Goal: Information Seeking & Learning: Compare options

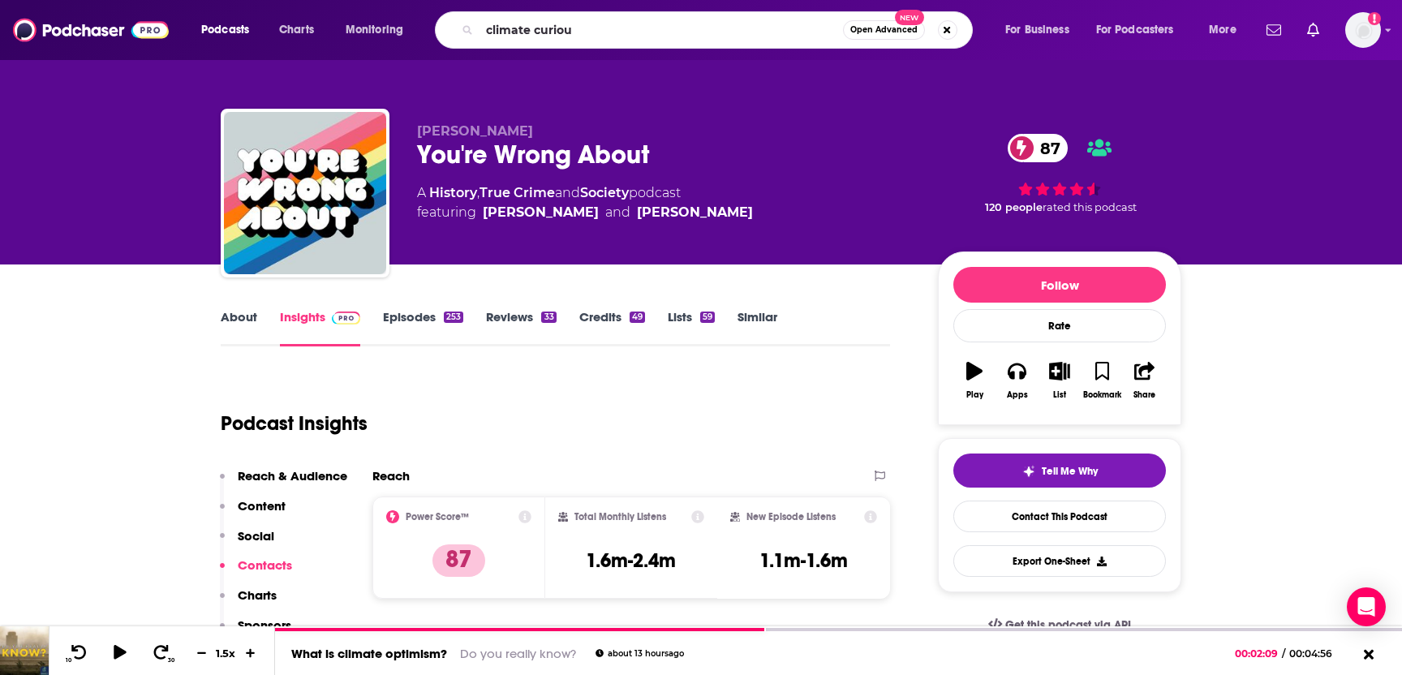
type input "climate curious"
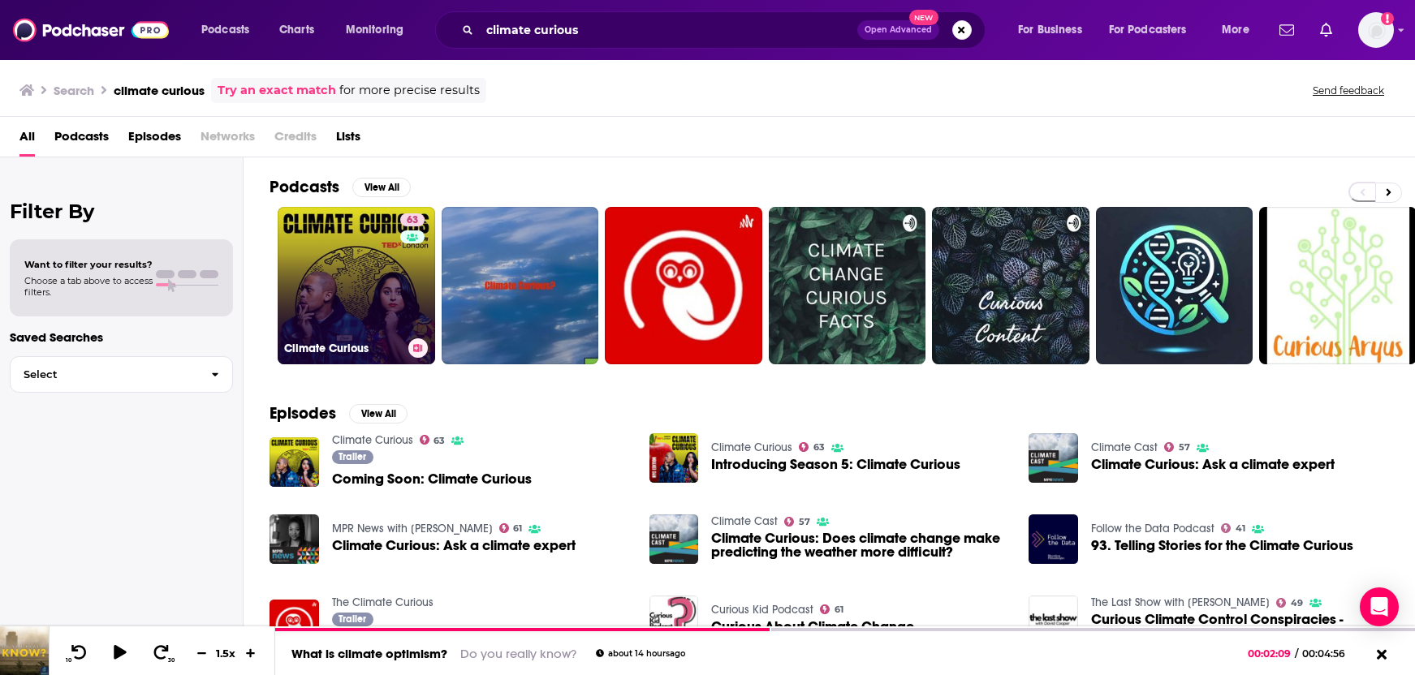
click at [308, 279] on link "63 Climate Curious" at bounding box center [356, 285] width 157 height 157
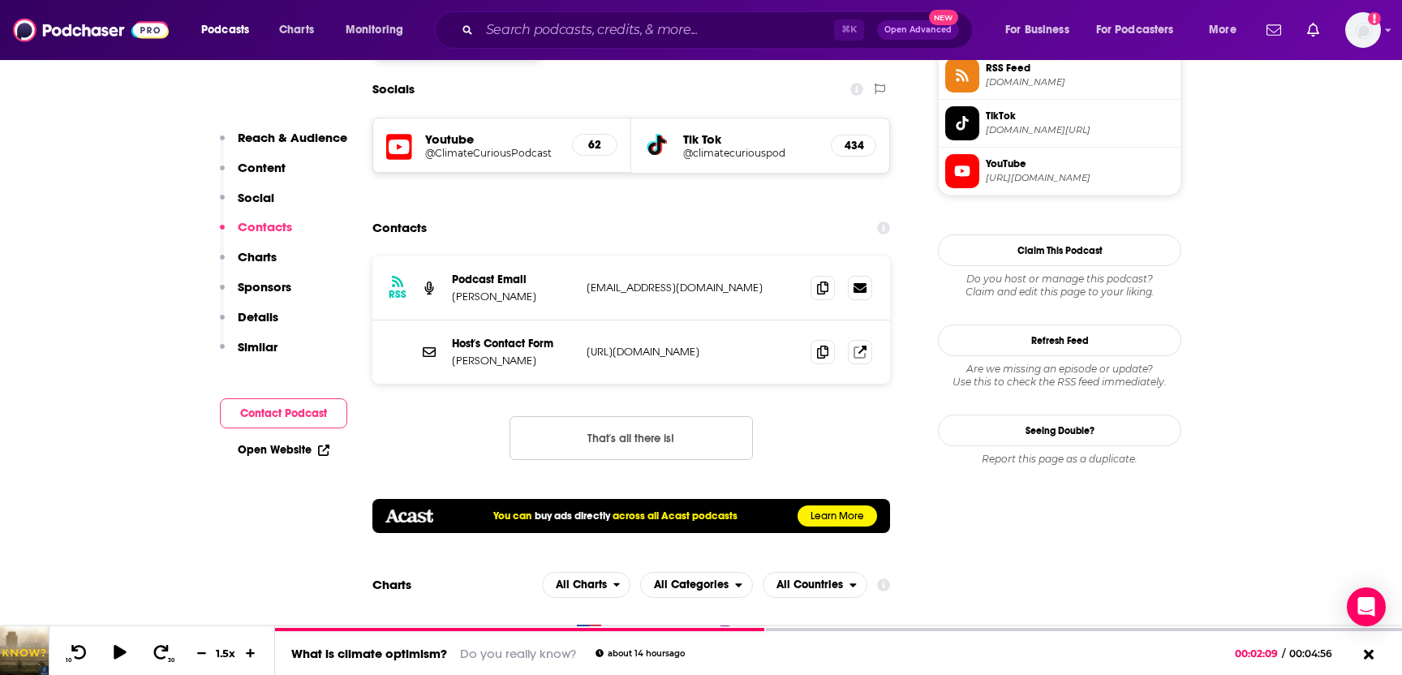
scroll to position [1174, 0]
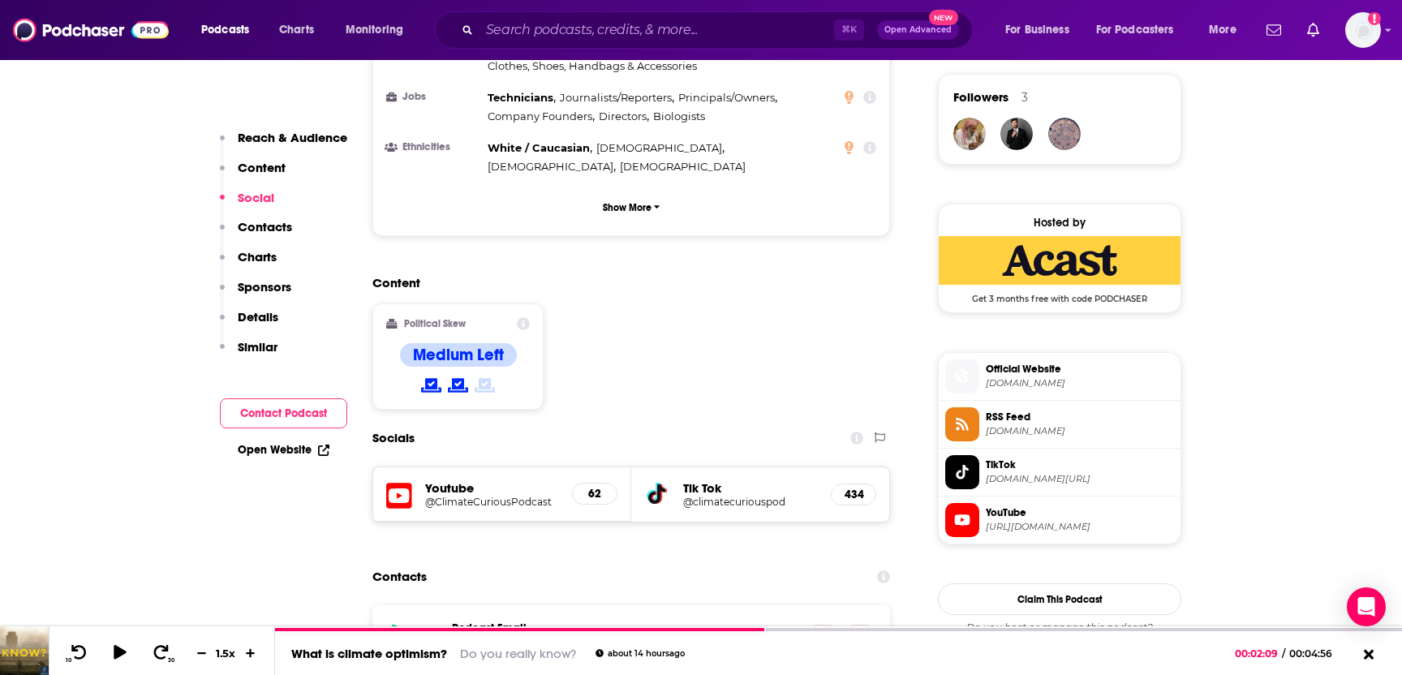
click at [246, 342] on p "Similar" at bounding box center [258, 346] width 40 height 15
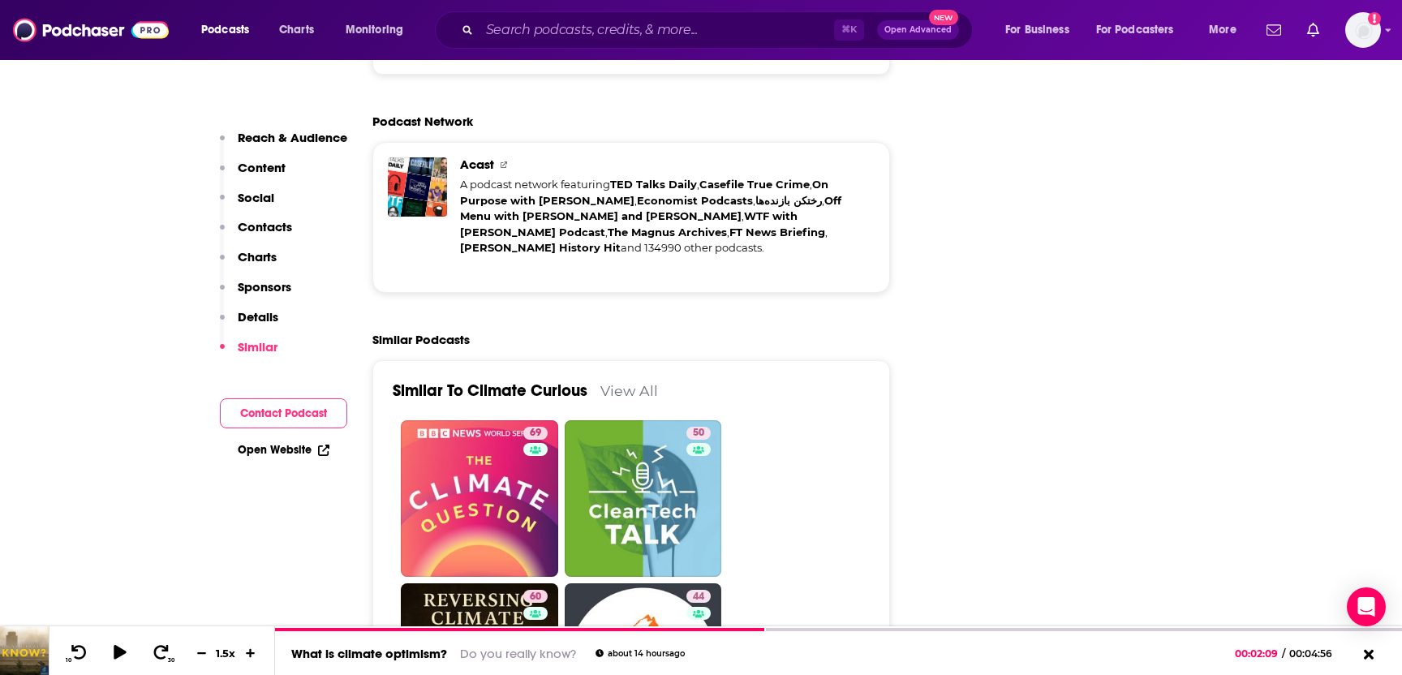
scroll to position [3123, 0]
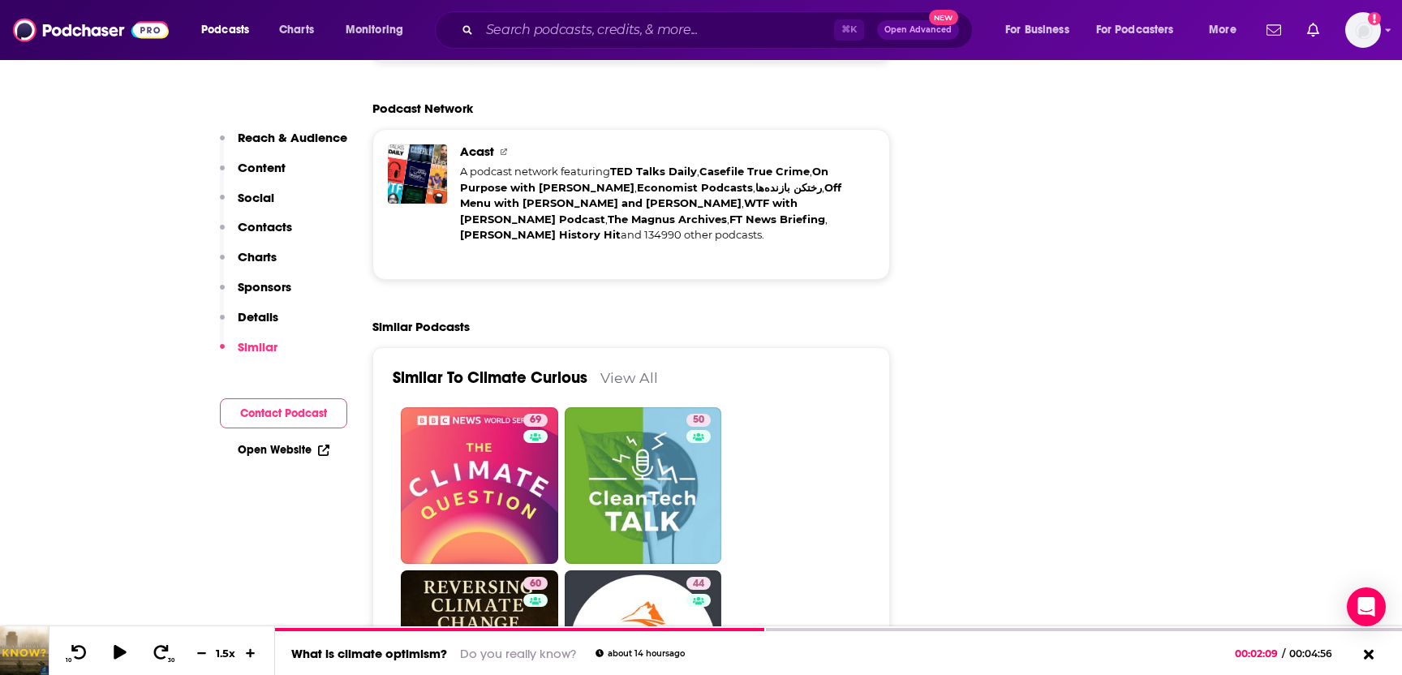
click at [623, 369] on link "View All" at bounding box center [630, 377] width 58 height 17
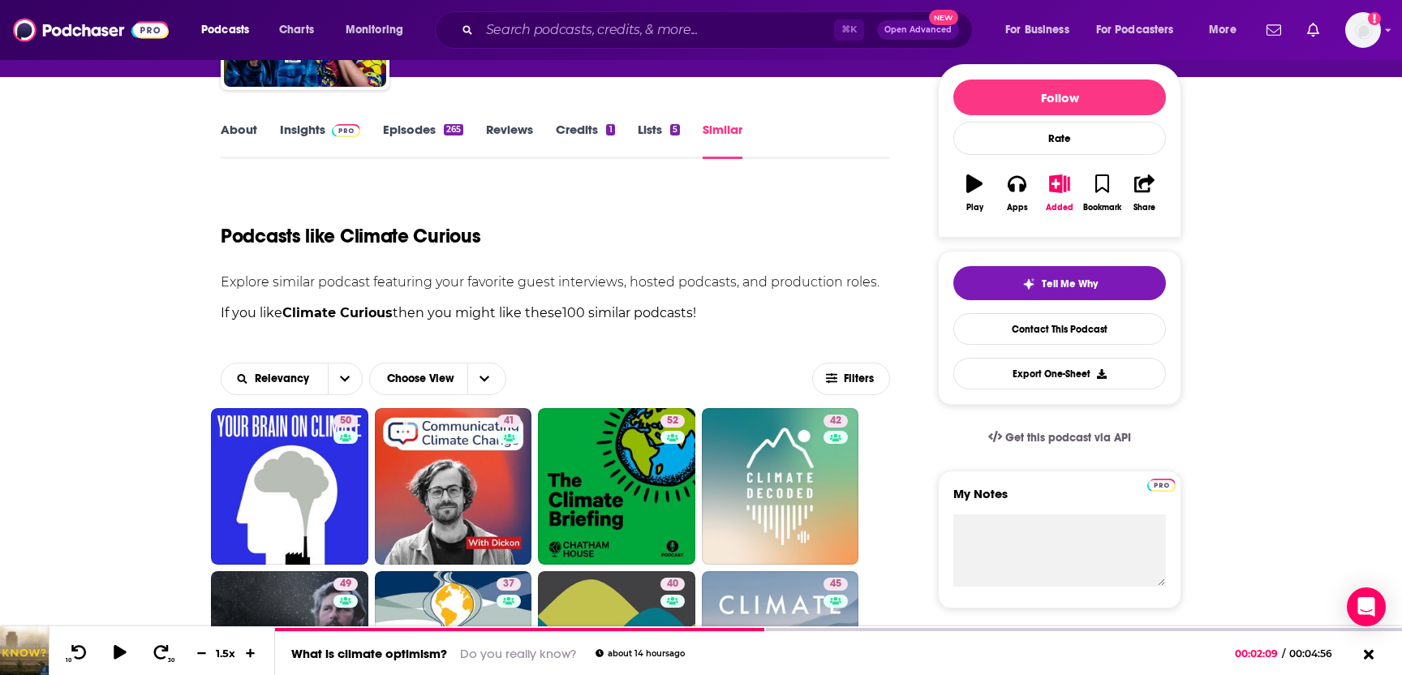
scroll to position [119, 0]
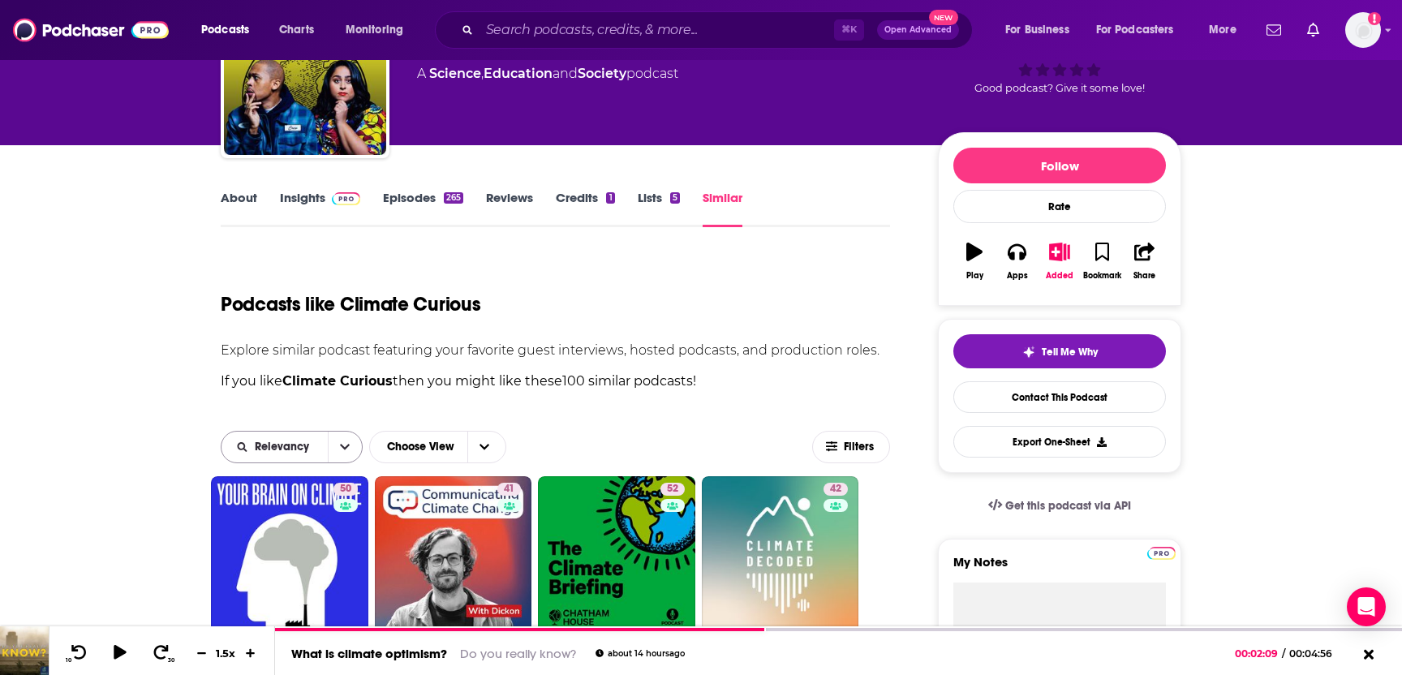
click at [341, 452] on icon "open menu" at bounding box center [345, 447] width 10 height 11
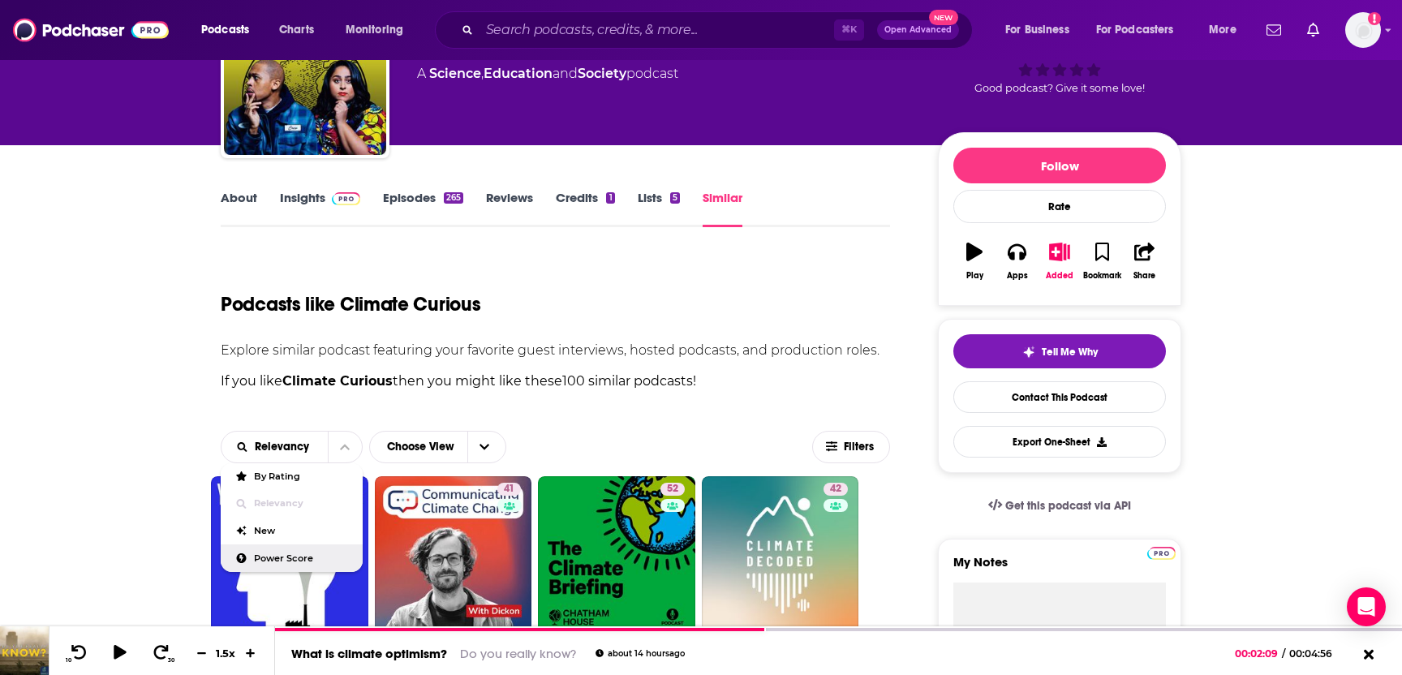
click at [318, 563] on div "Power Score" at bounding box center [292, 559] width 142 height 28
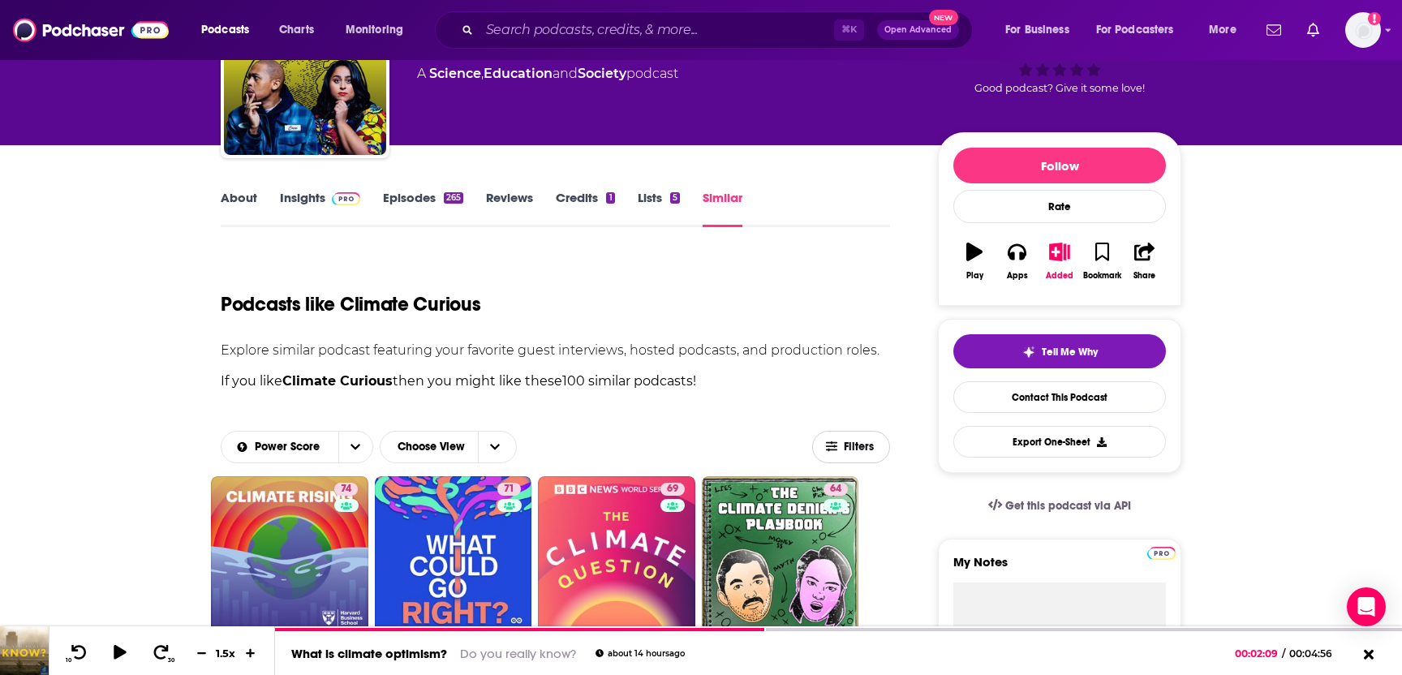
click at [845, 446] on span "Filters" at bounding box center [860, 447] width 32 height 11
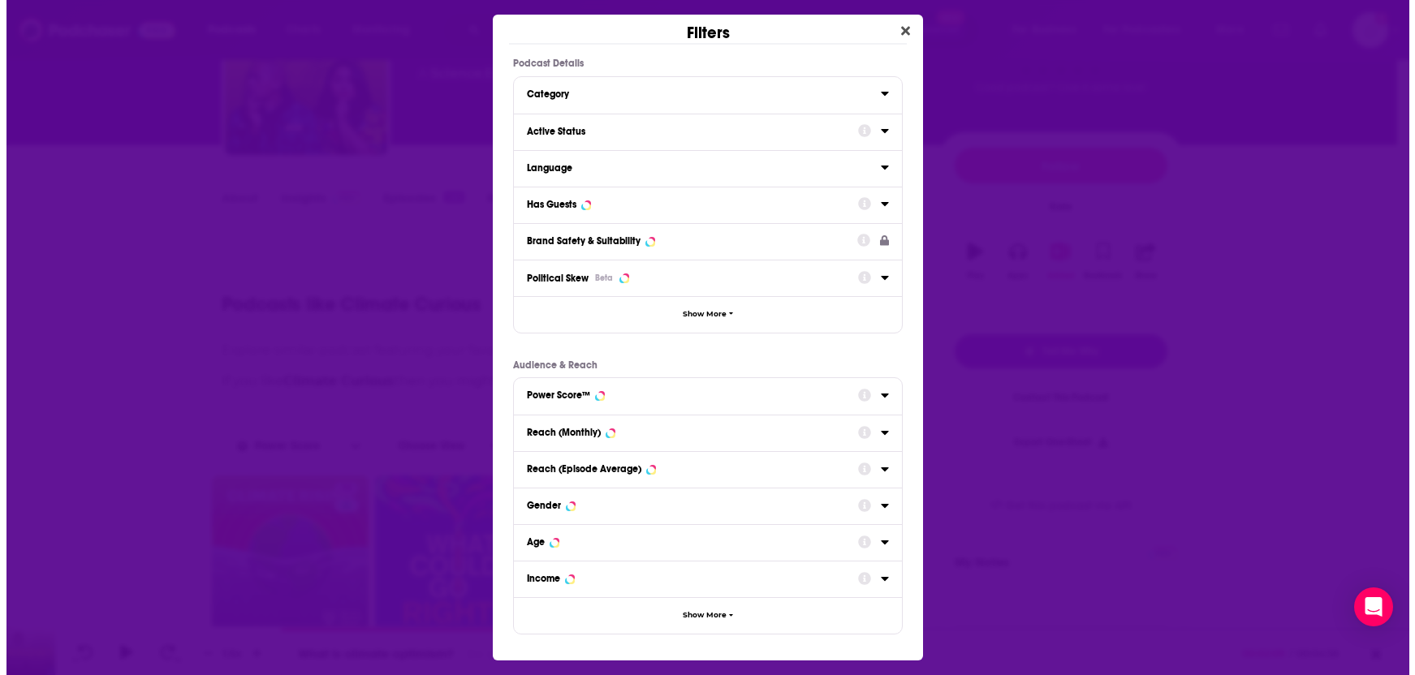
scroll to position [0, 0]
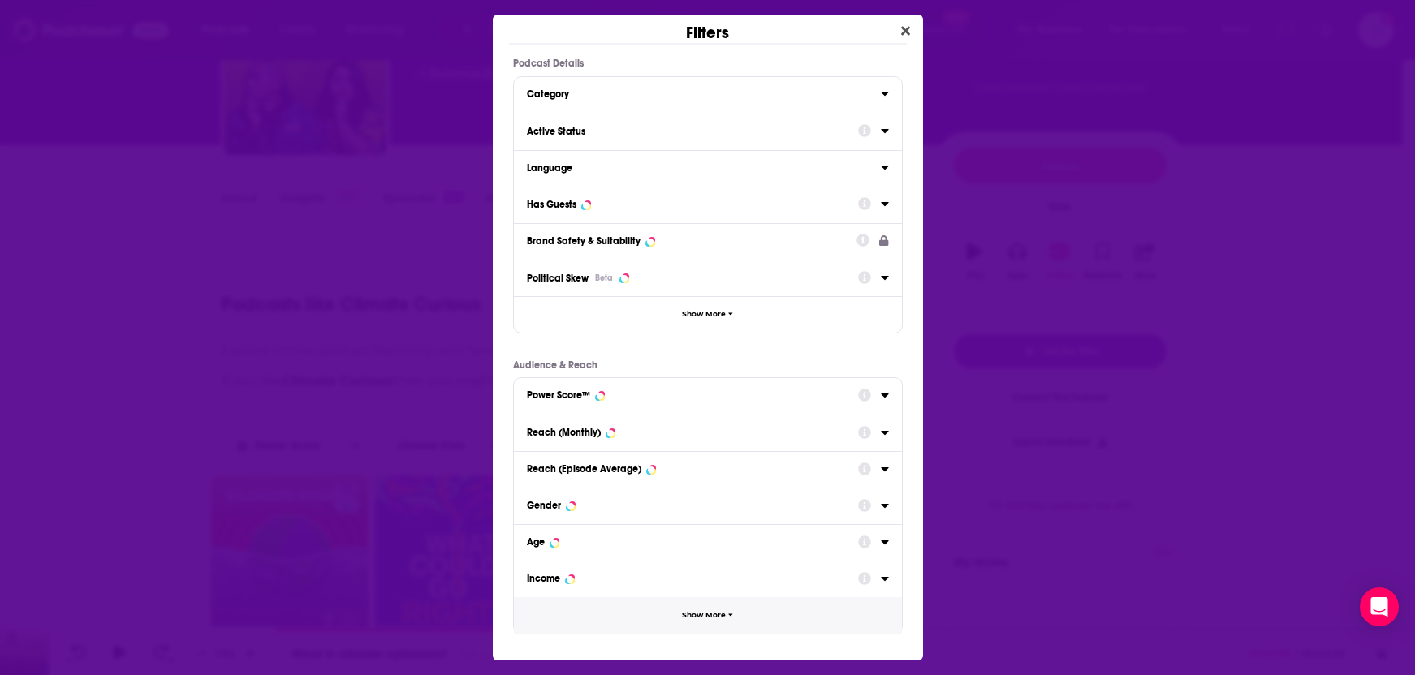
click at [735, 615] on button "Show More" at bounding box center [708, 615] width 388 height 37
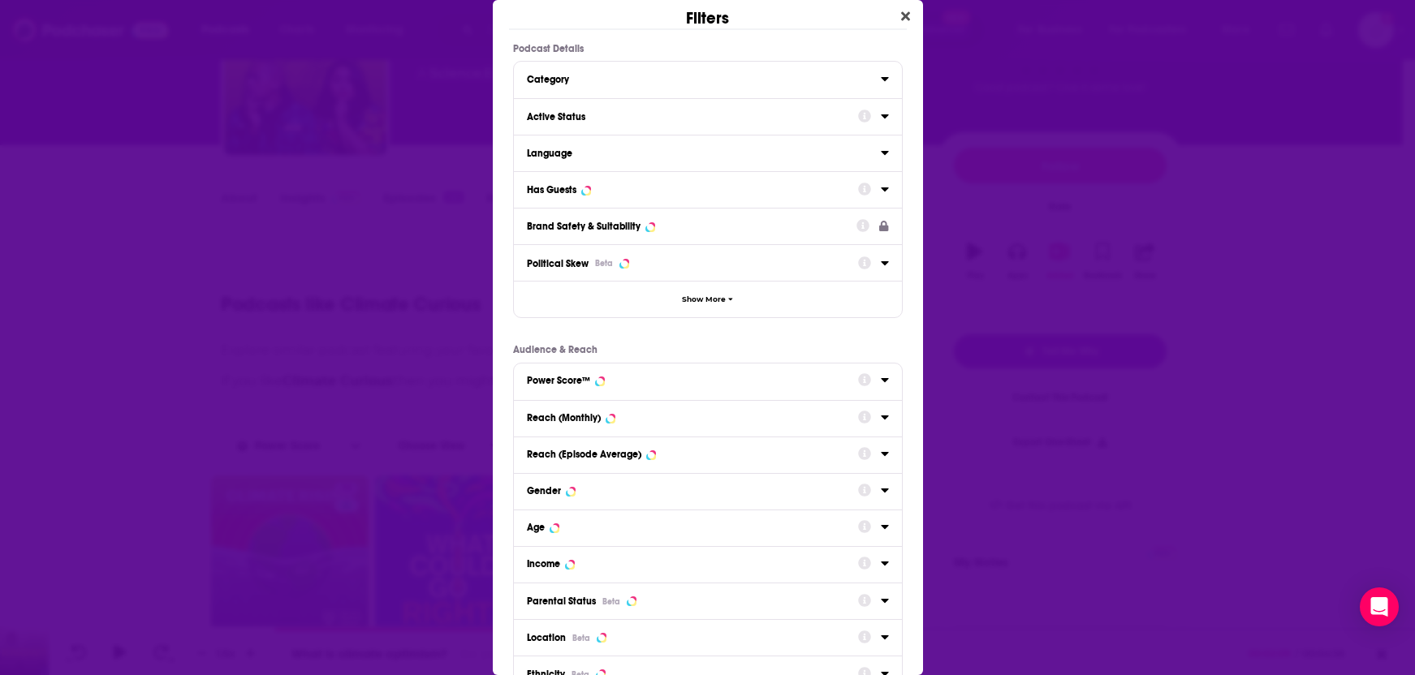
click at [656, 634] on div "Location Beta" at bounding box center [687, 637] width 321 height 13
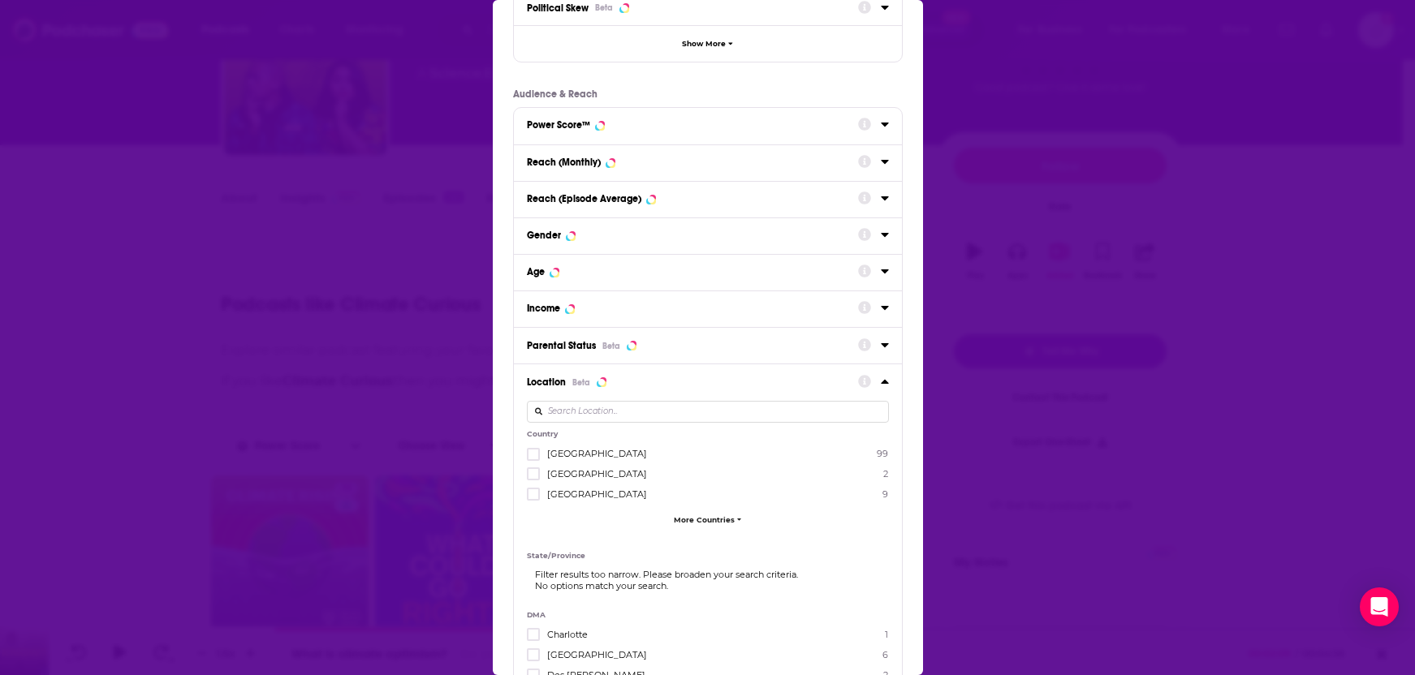
scroll to position [295, 0]
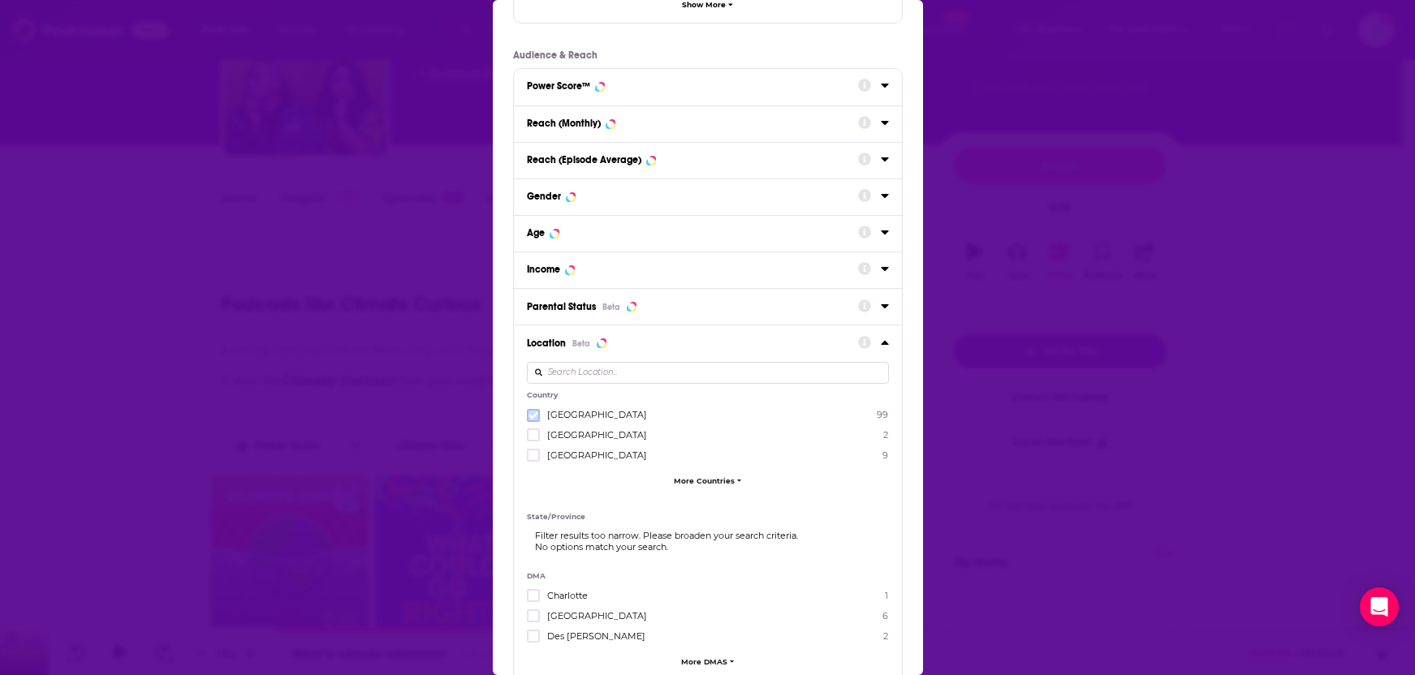
click at [532, 416] on icon "Dialog" at bounding box center [533, 414] width 10 height 7
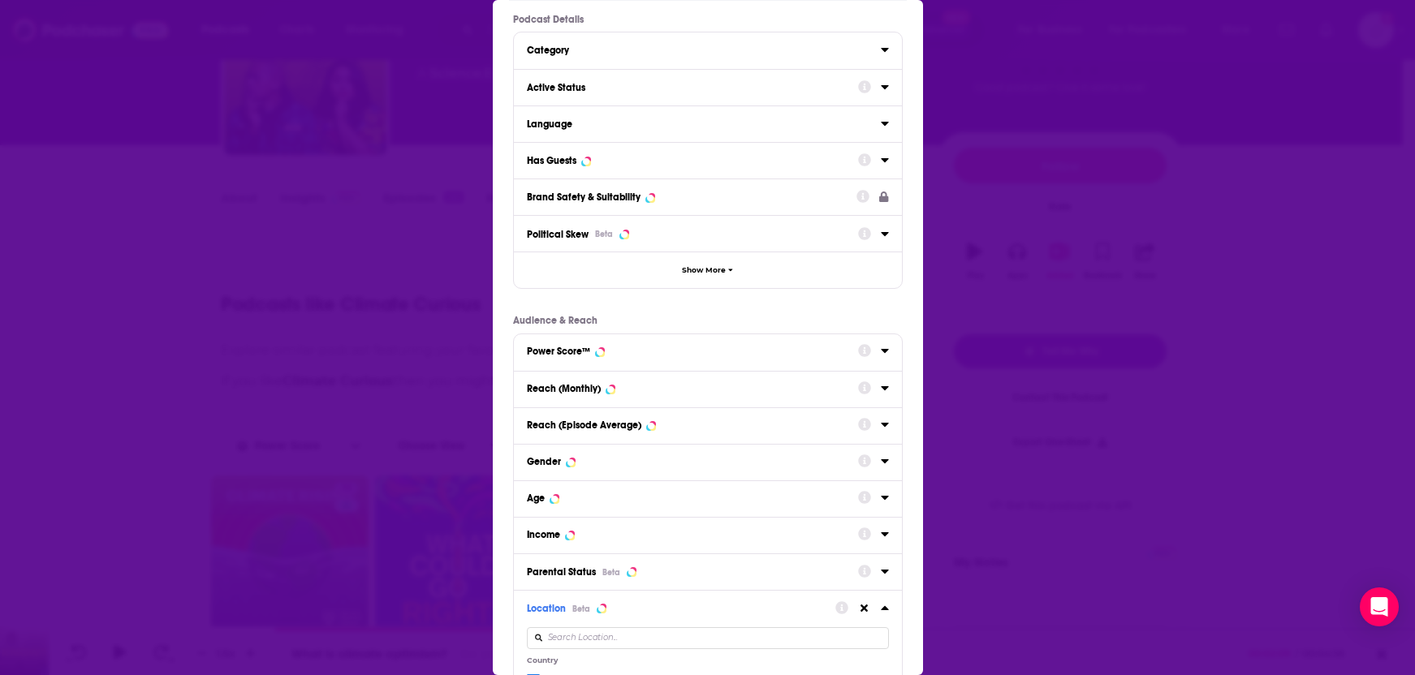
scroll to position [0, 0]
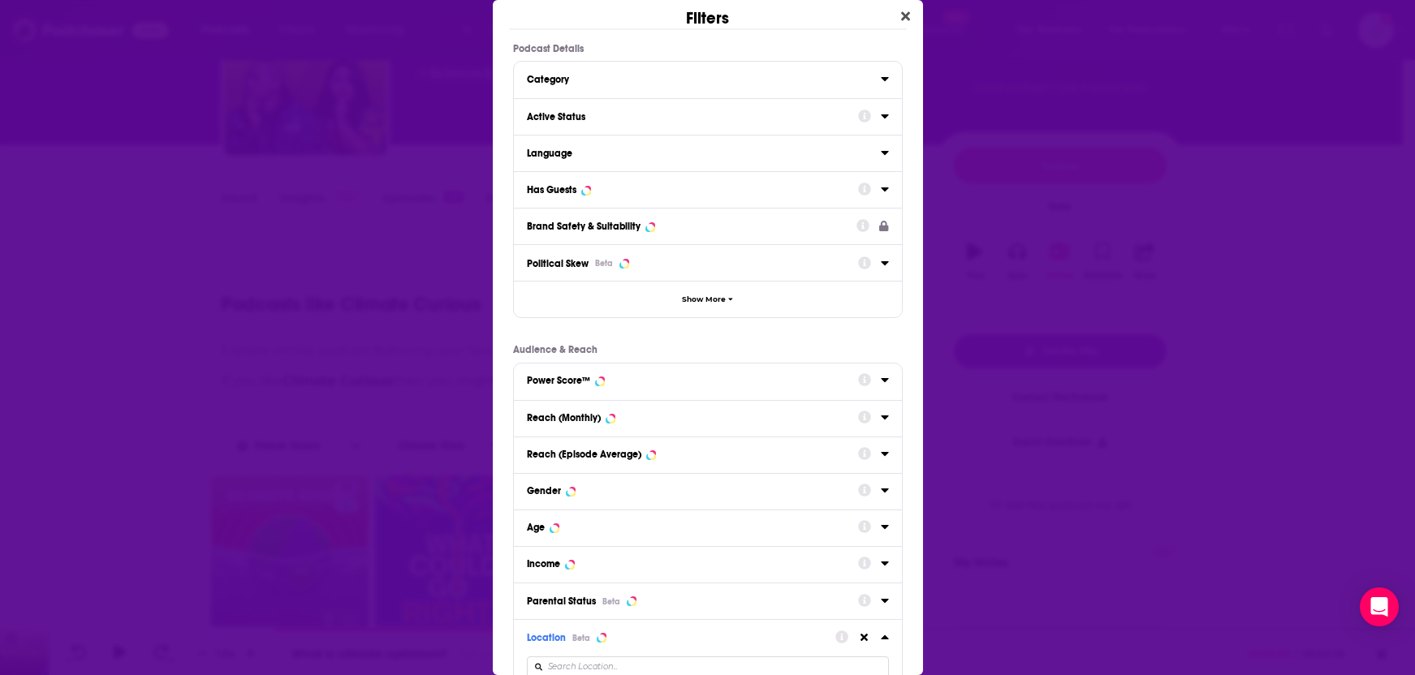
click at [722, 192] on div "Has Guests" at bounding box center [687, 189] width 321 height 11
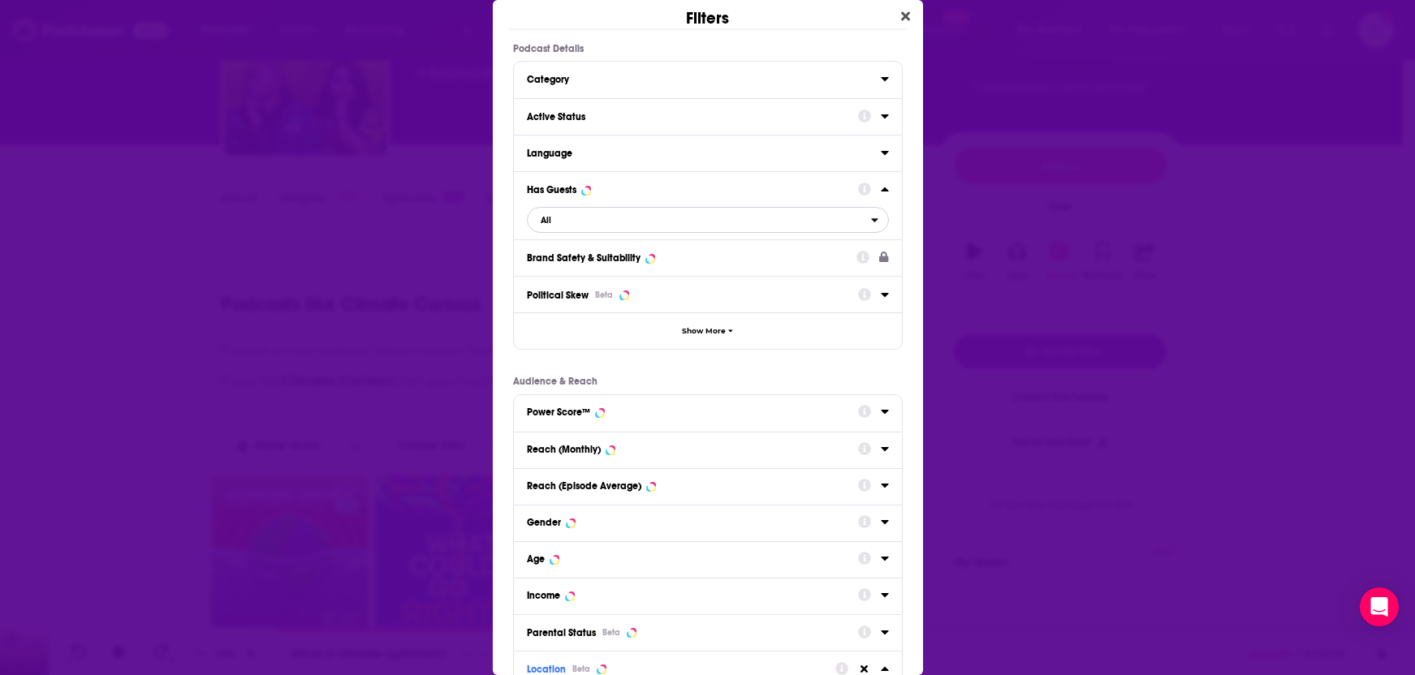
click at [726, 222] on span "All" at bounding box center [699, 219] width 343 height 21
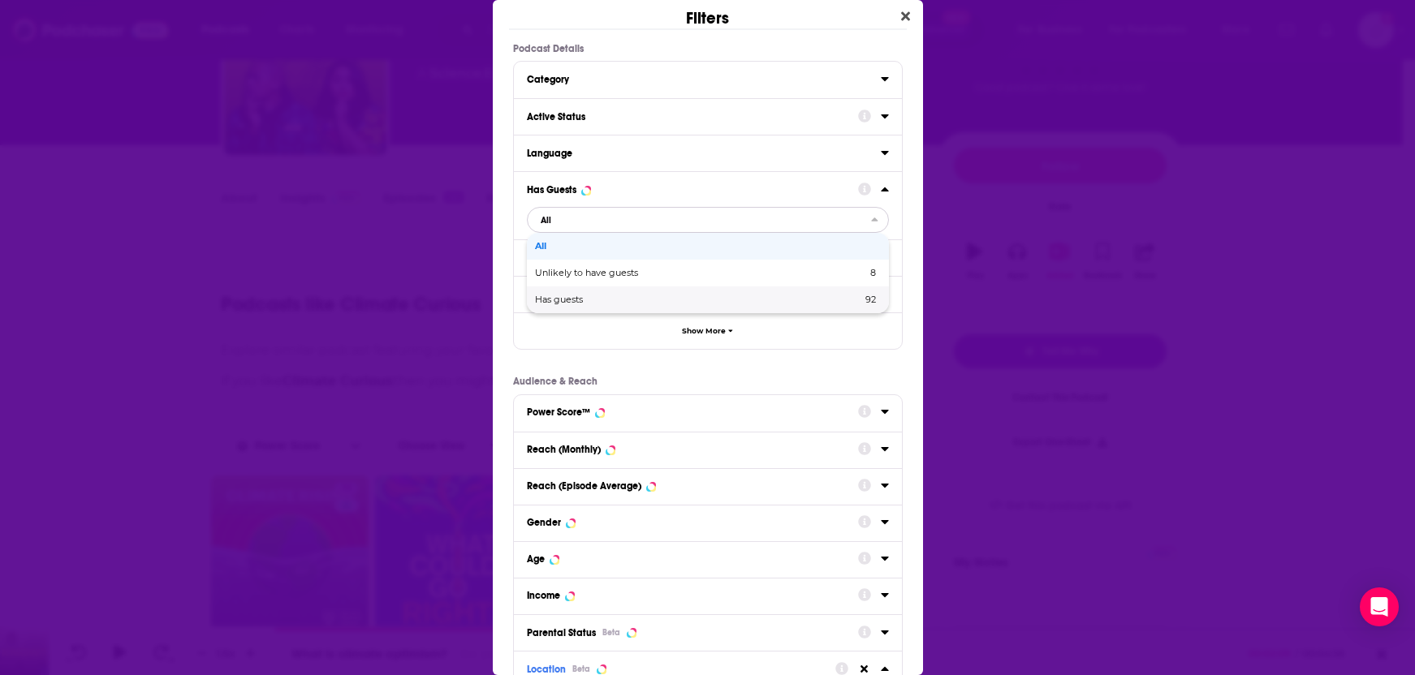
click at [572, 301] on span "Has guests" at bounding box center [628, 299] width 187 height 9
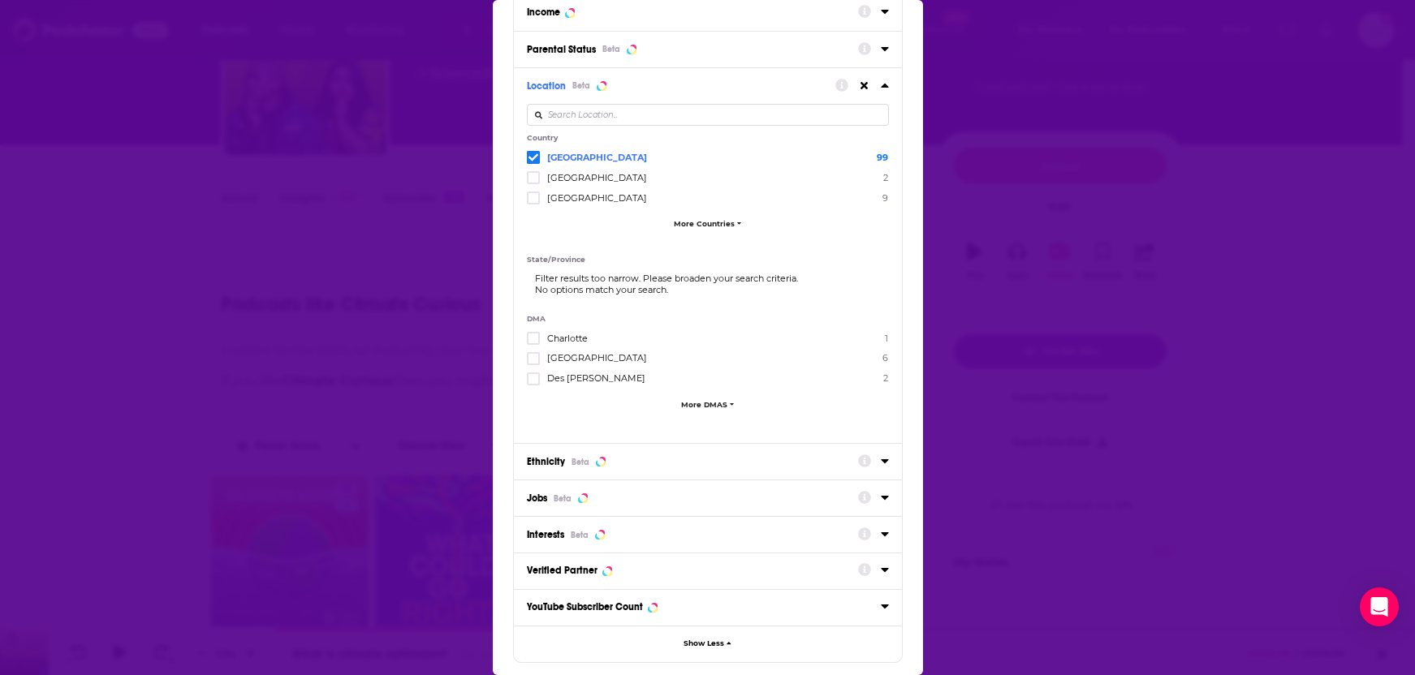
scroll to position [663, 0]
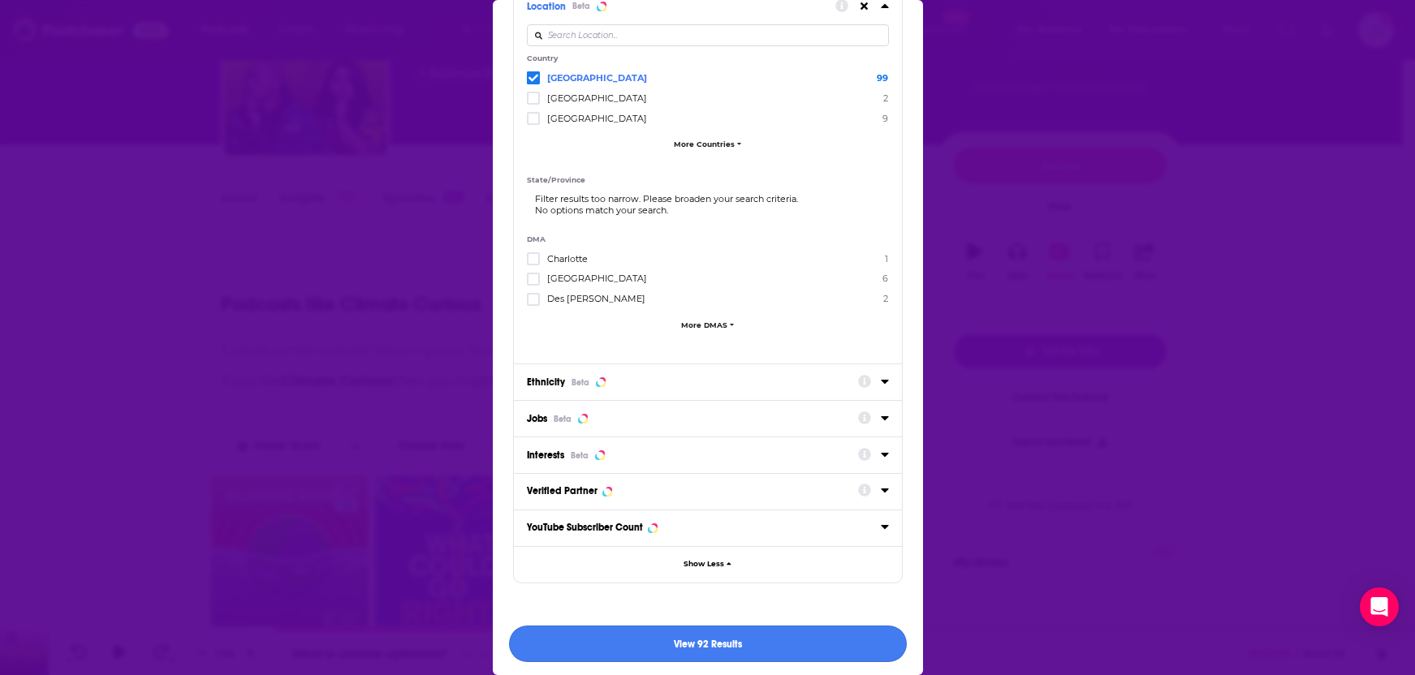
click at [702, 641] on button "View 92 Results" at bounding box center [708, 644] width 398 height 37
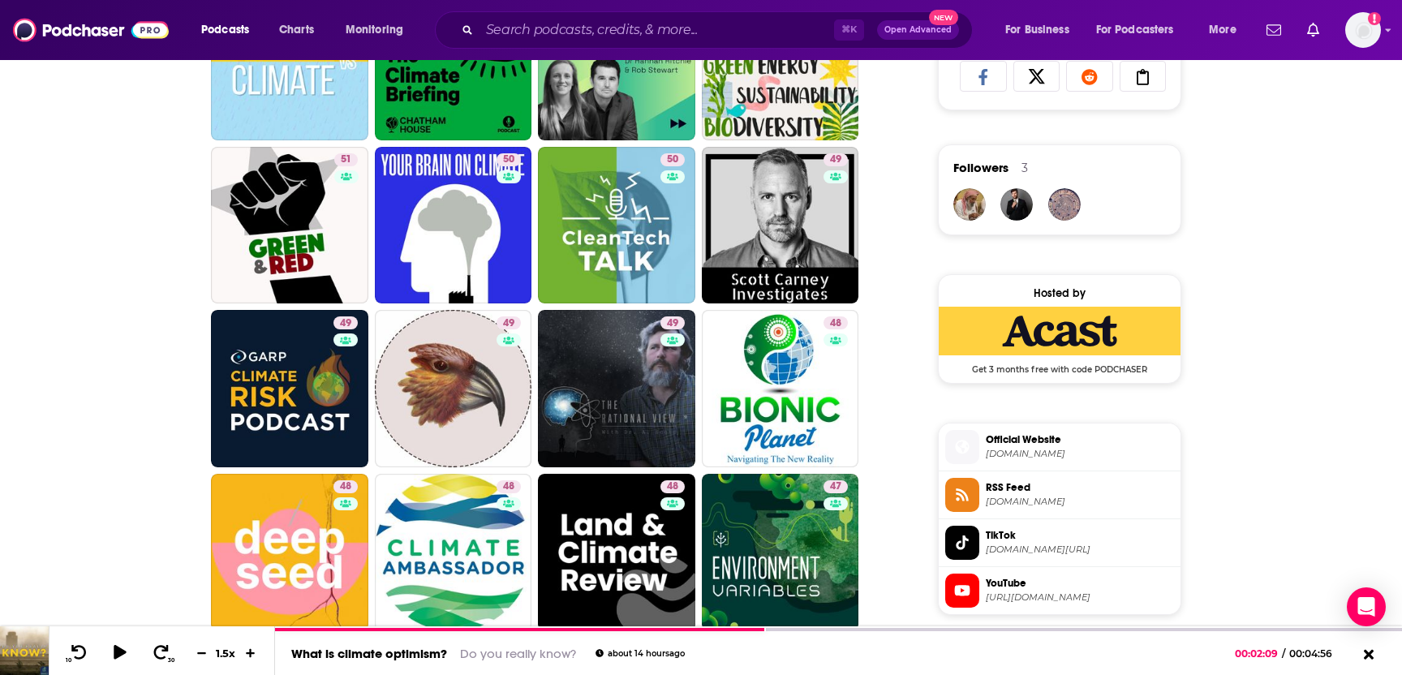
scroll to position [959, 0]
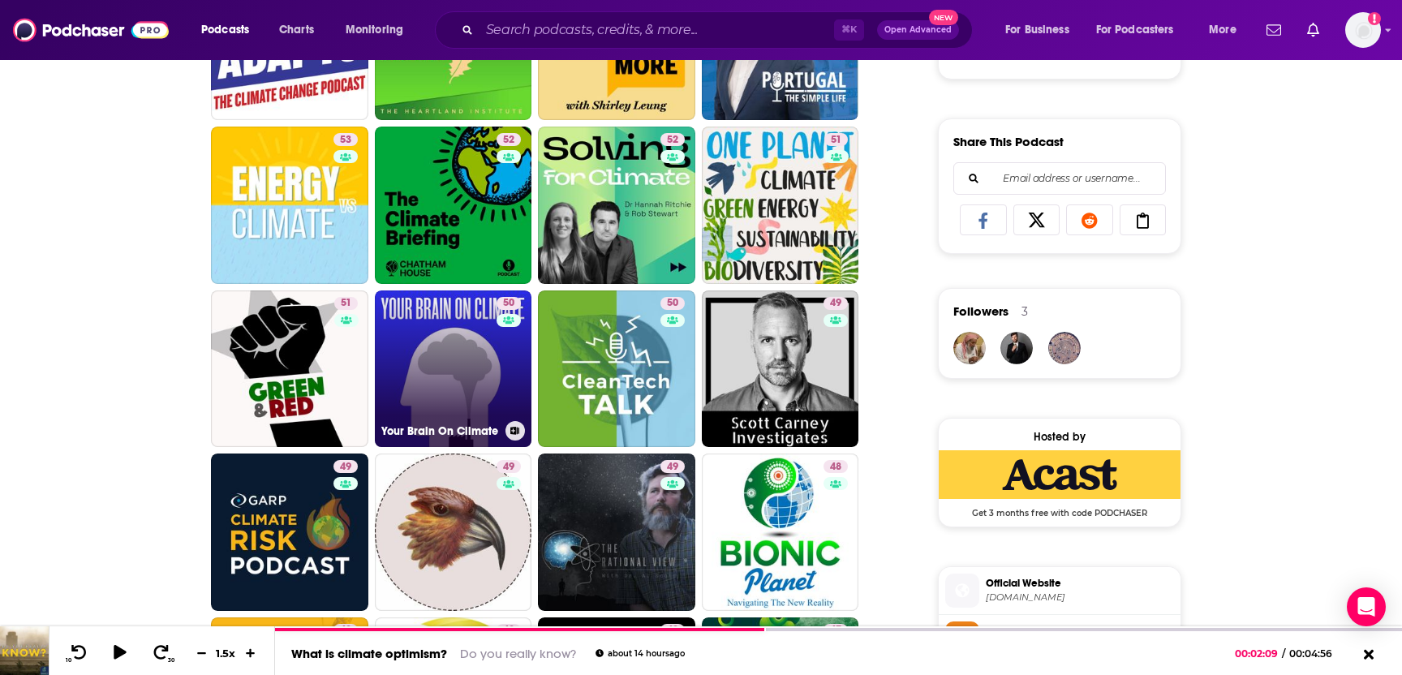
click at [437, 380] on link "50 Your Brain On Climate" at bounding box center [453, 369] width 157 height 157
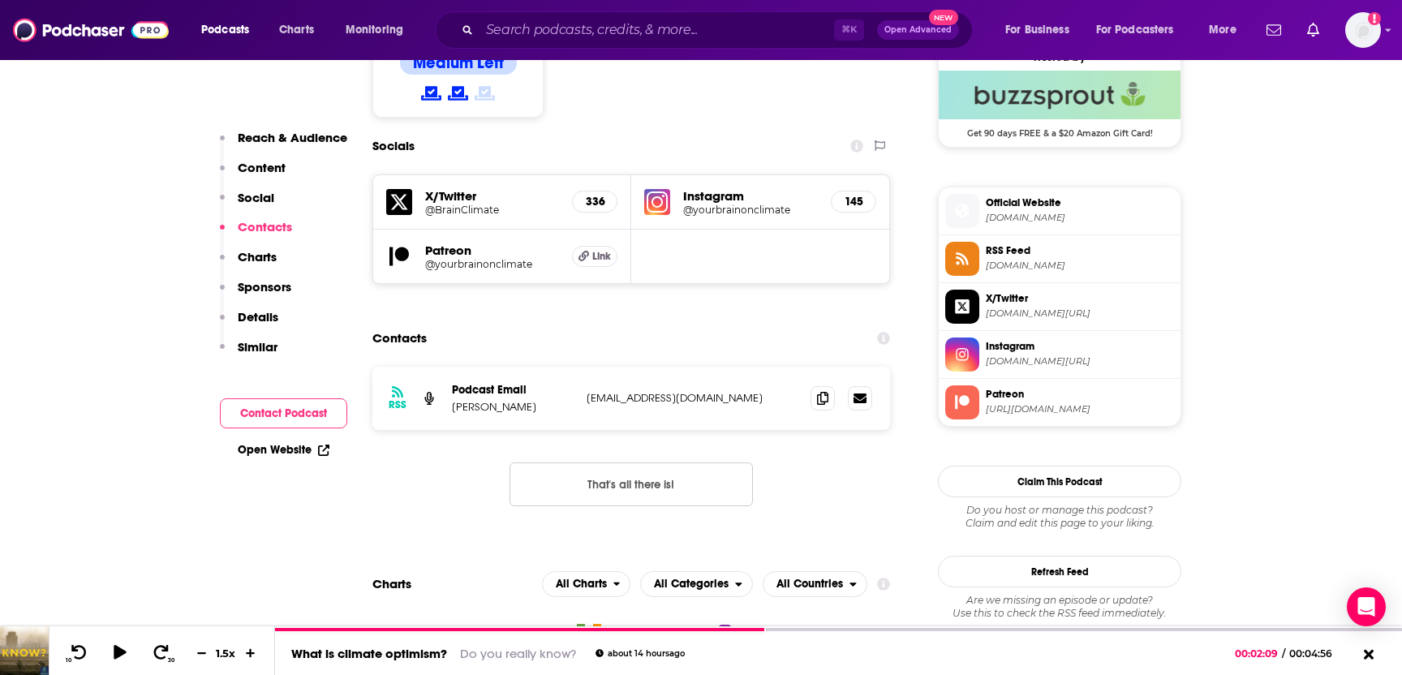
scroll to position [1365, 0]
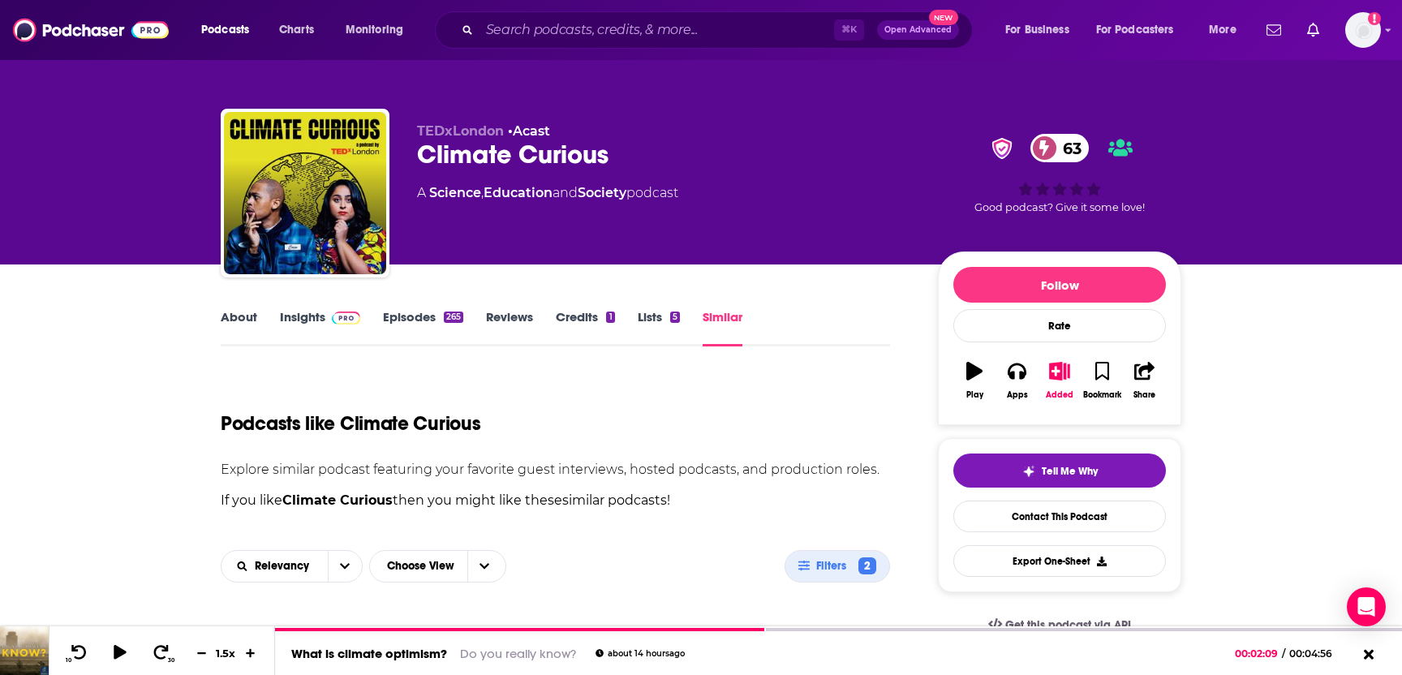
scroll to position [379, 0]
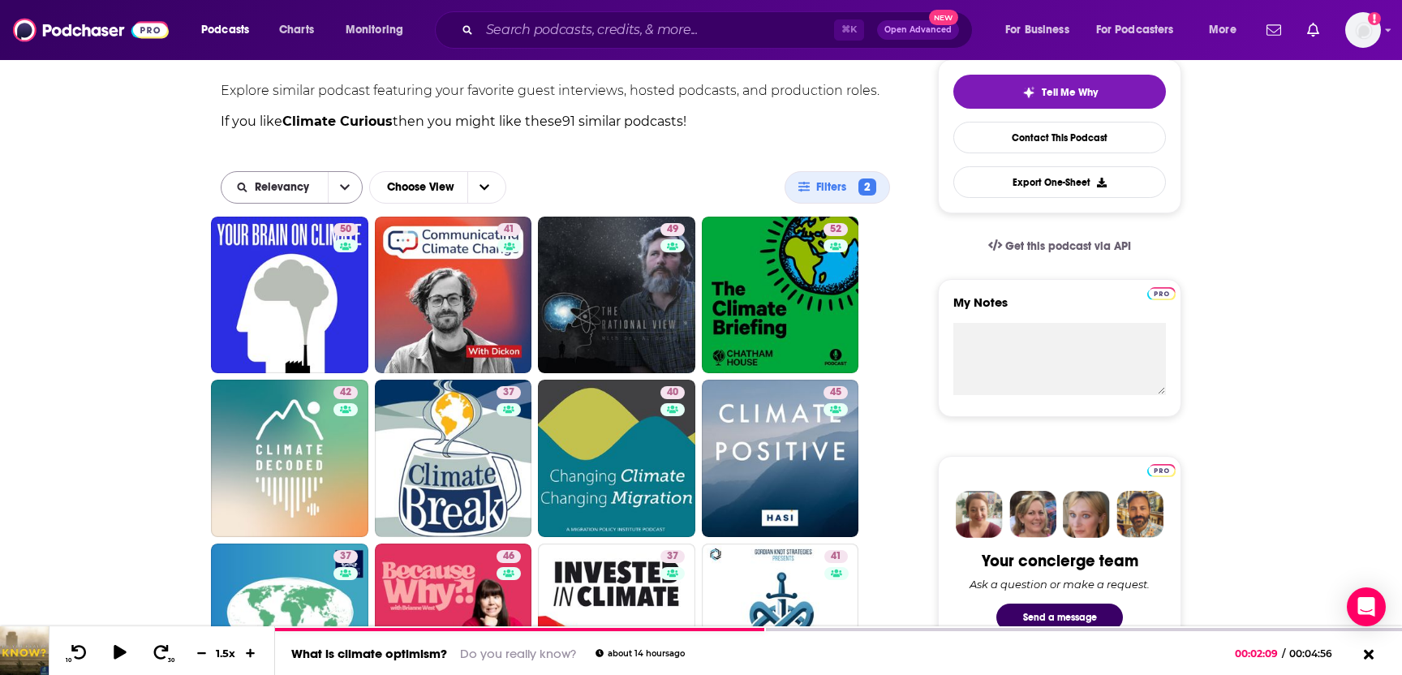
click at [344, 185] on icon "open menu" at bounding box center [345, 187] width 10 height 11
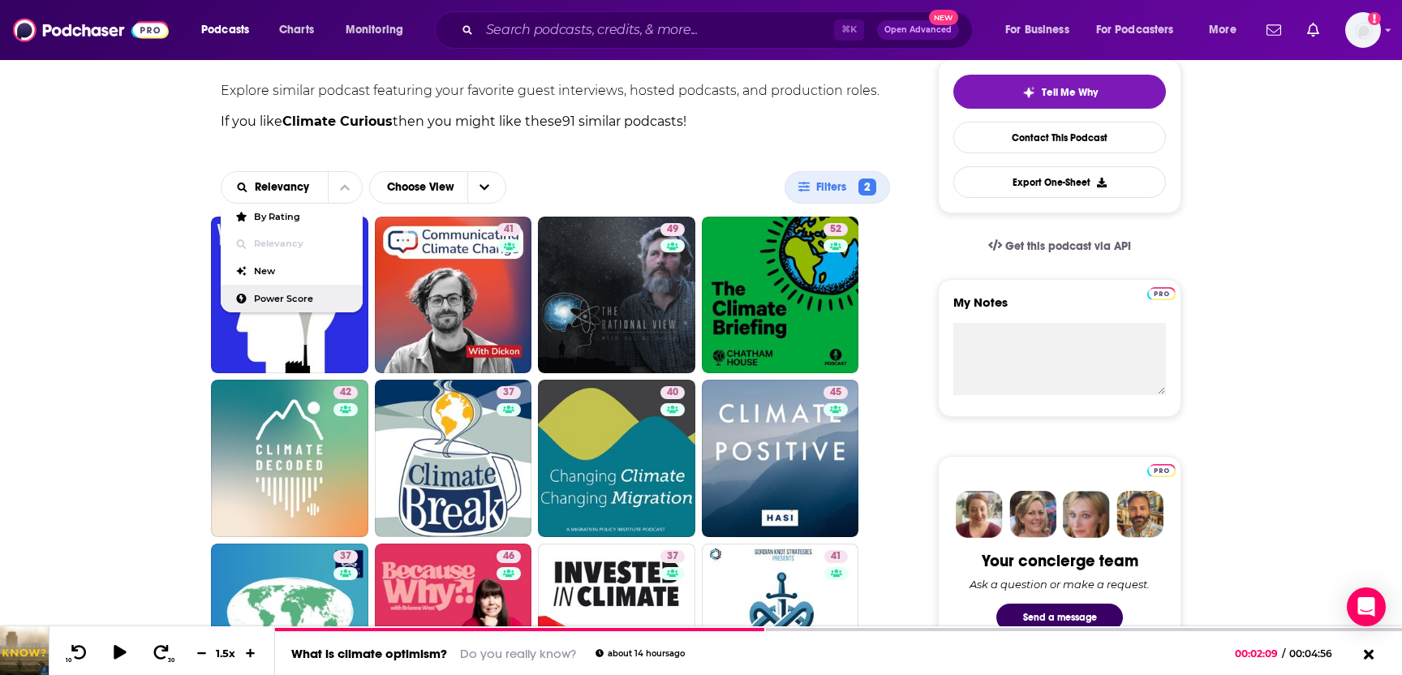
click at [303, 291] on div "Power Score" at bounding box center [292, 299] width 142 height 28
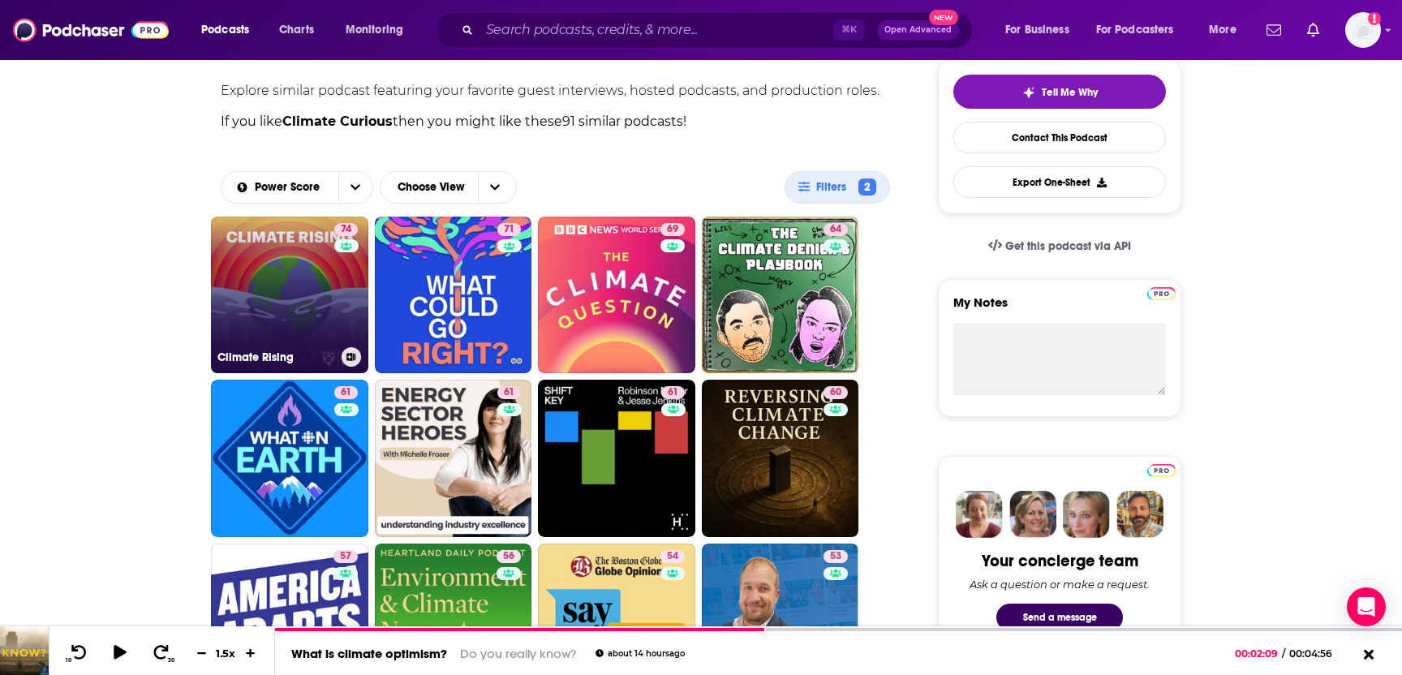
click at [303, 290] on link "74 Climate Rising" at bounding box center [289, 295] width 157 height 157
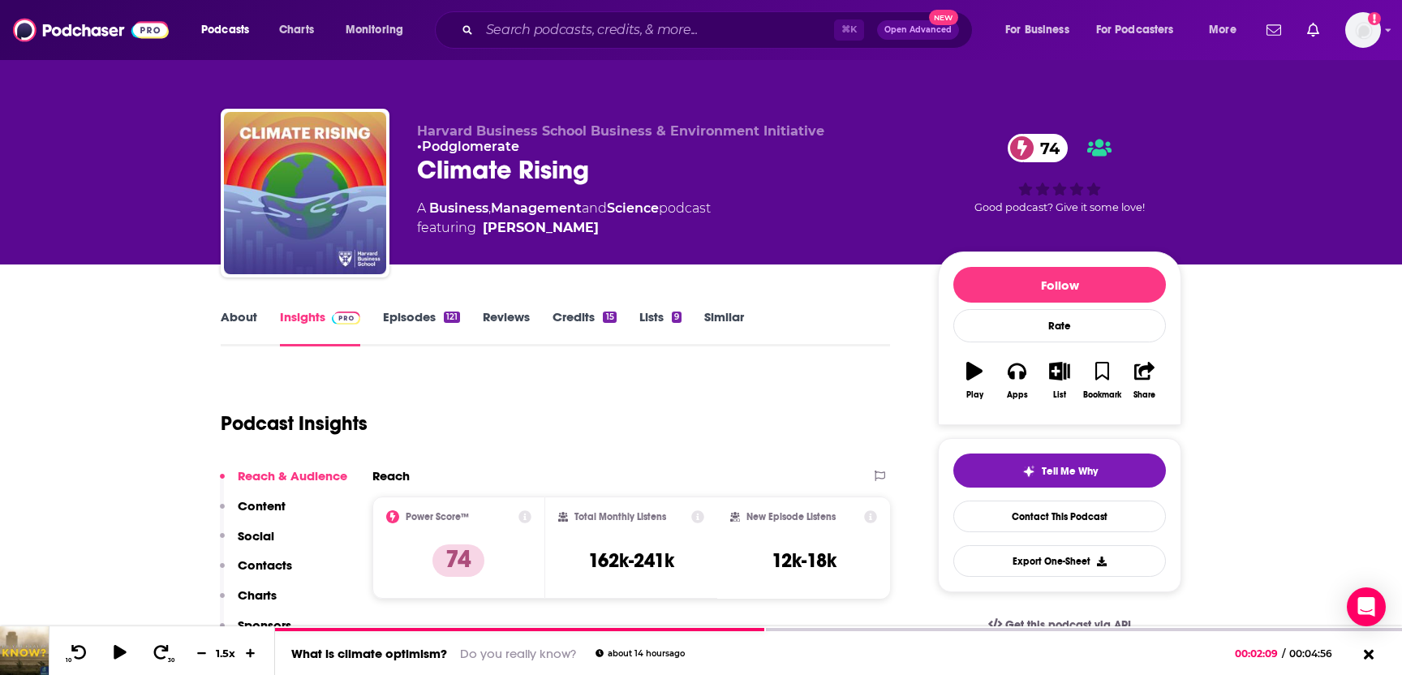
click at [262, 567] on p "Contacts" at bounding box center [265, 565] width 54 height 15
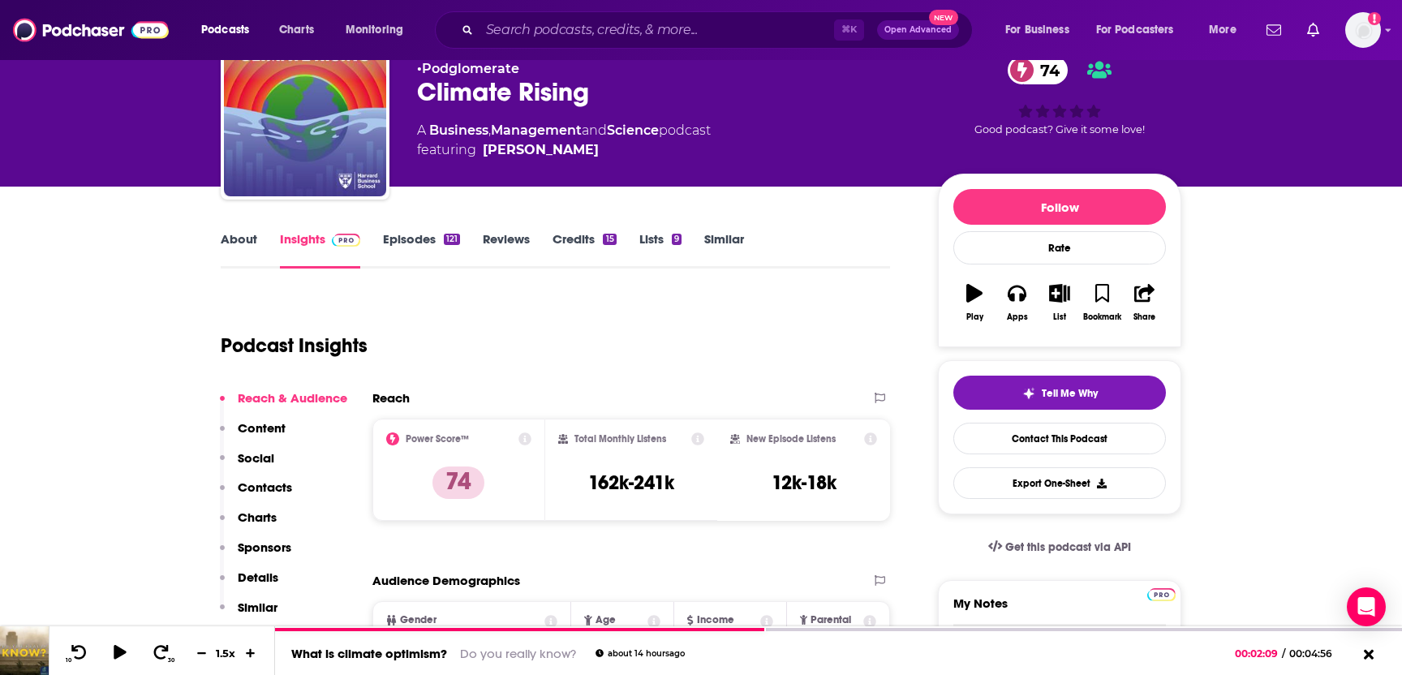
scroll to position [44, 0]
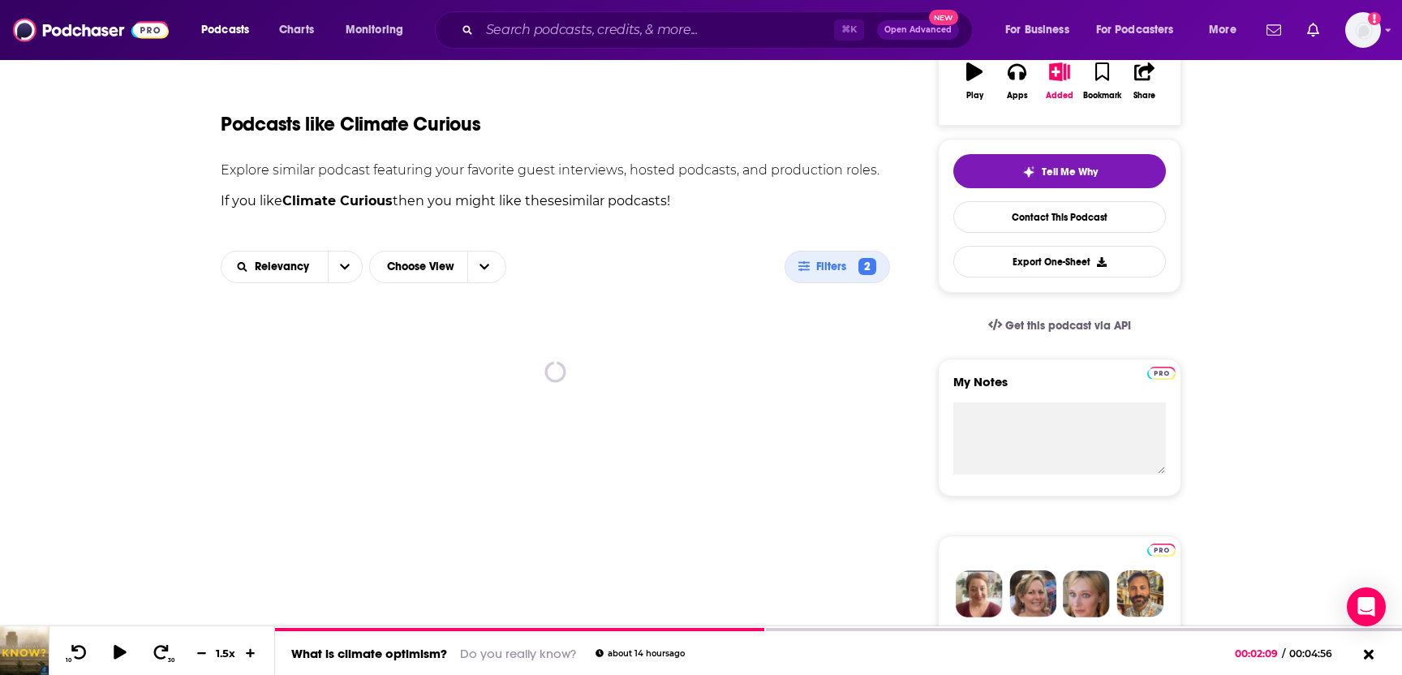
scroll to position [348, 0]
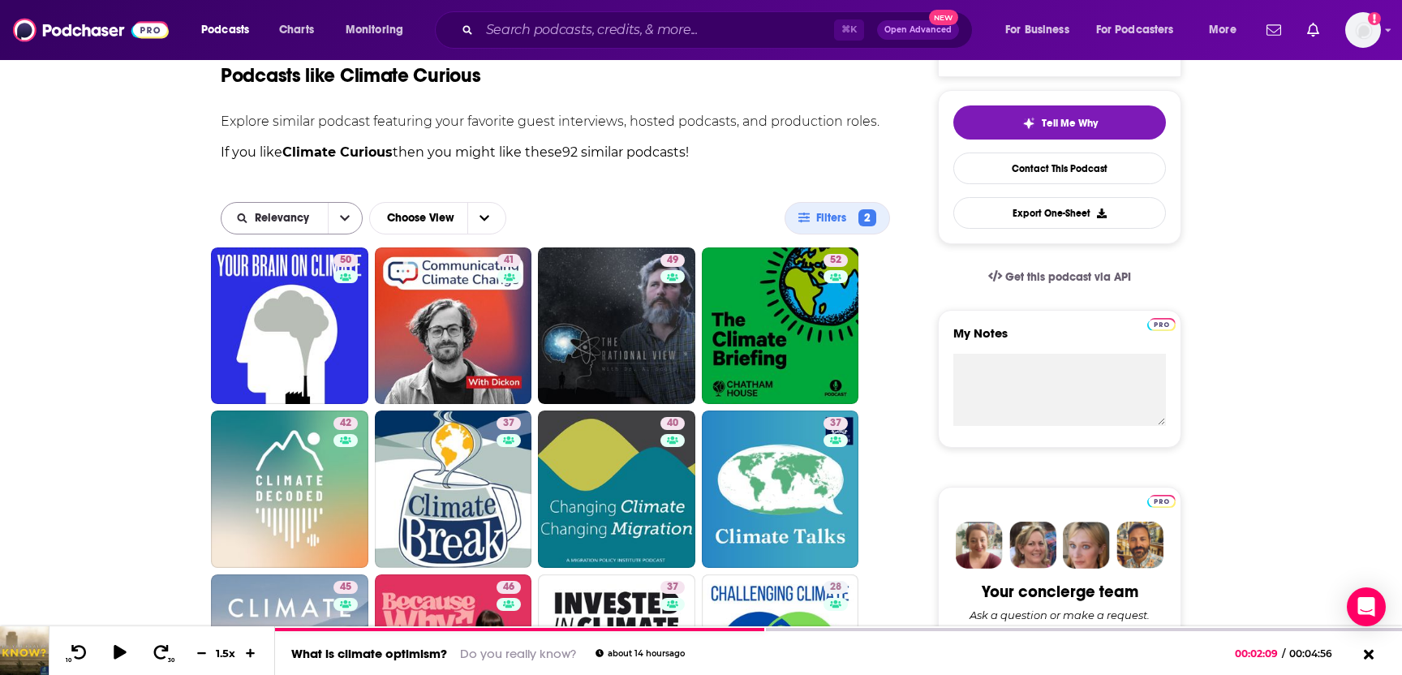
click at [347, 225] on button "open menu" at bounding box center [345, 218] width 34 height 31
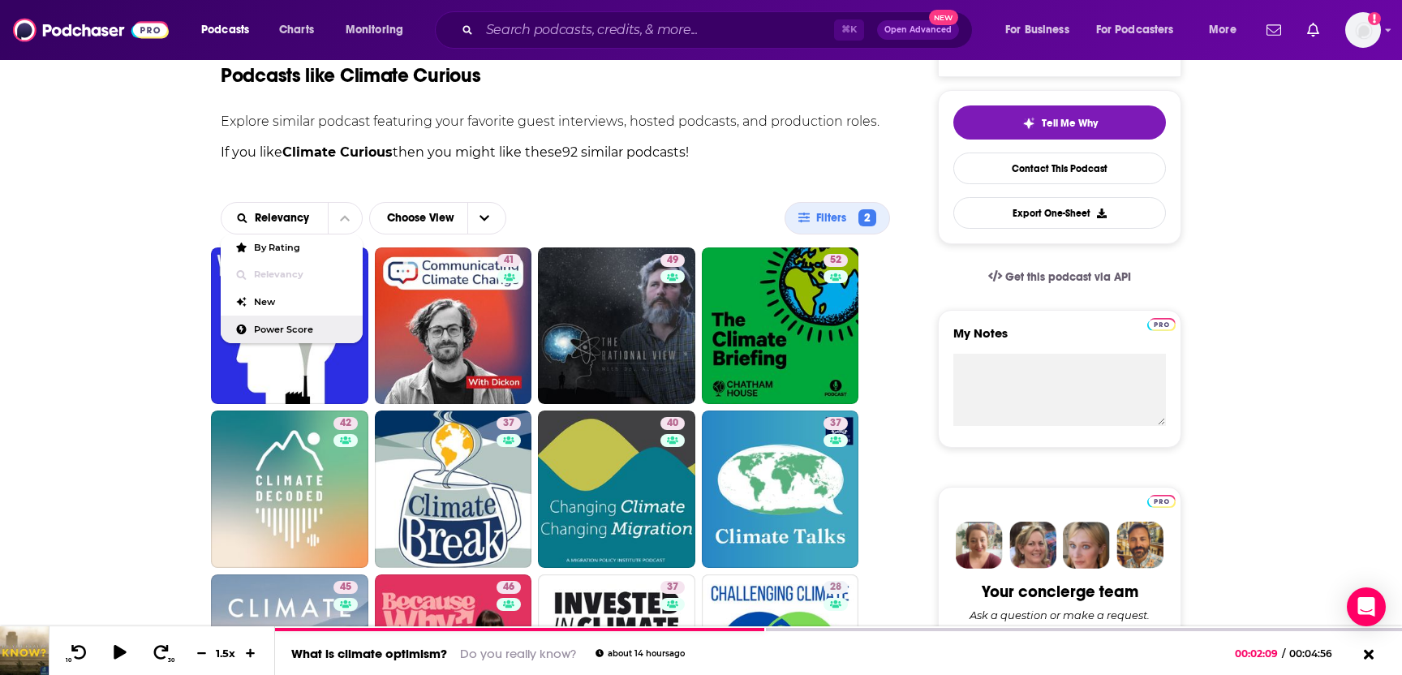
click at [284, 334] on span "Power Score" at bounding box center [302, 329] width 96 height 9
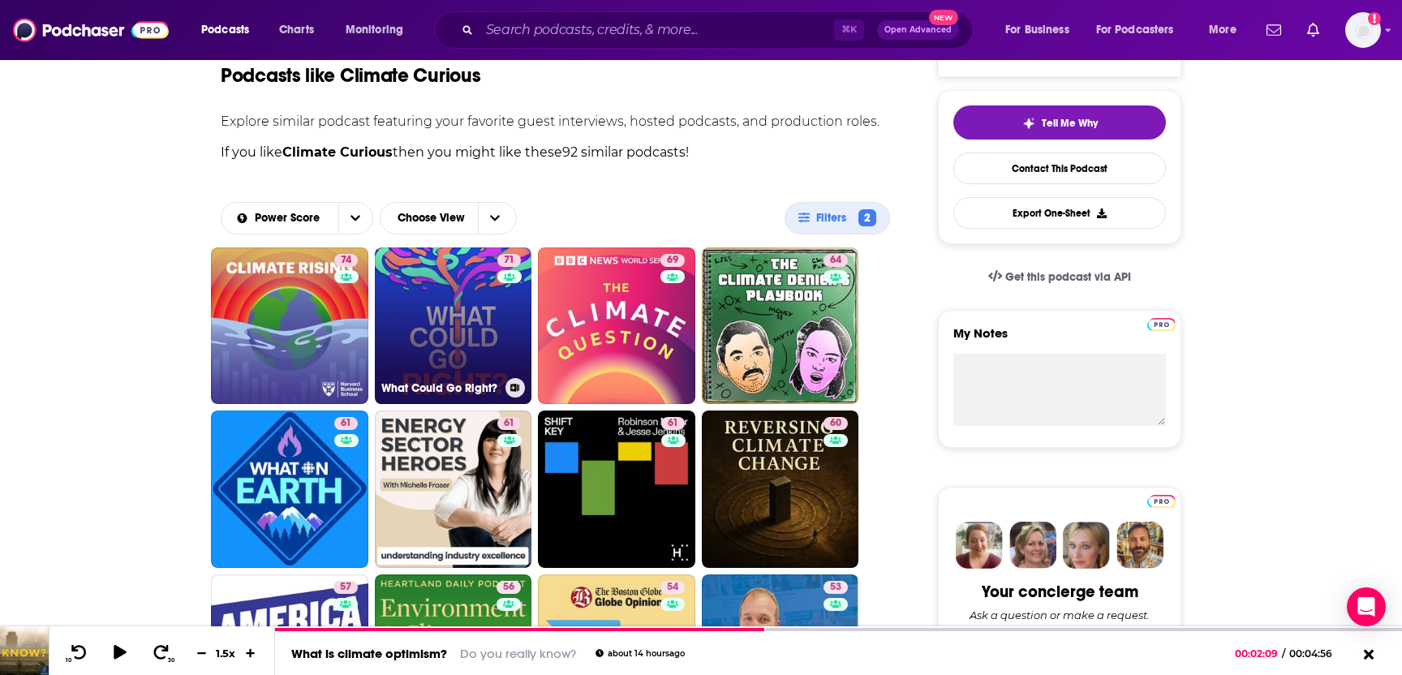
click at [452, 364] on link "71 What Could Go Right?" at bounding box center [453, 326] width 157 height 157
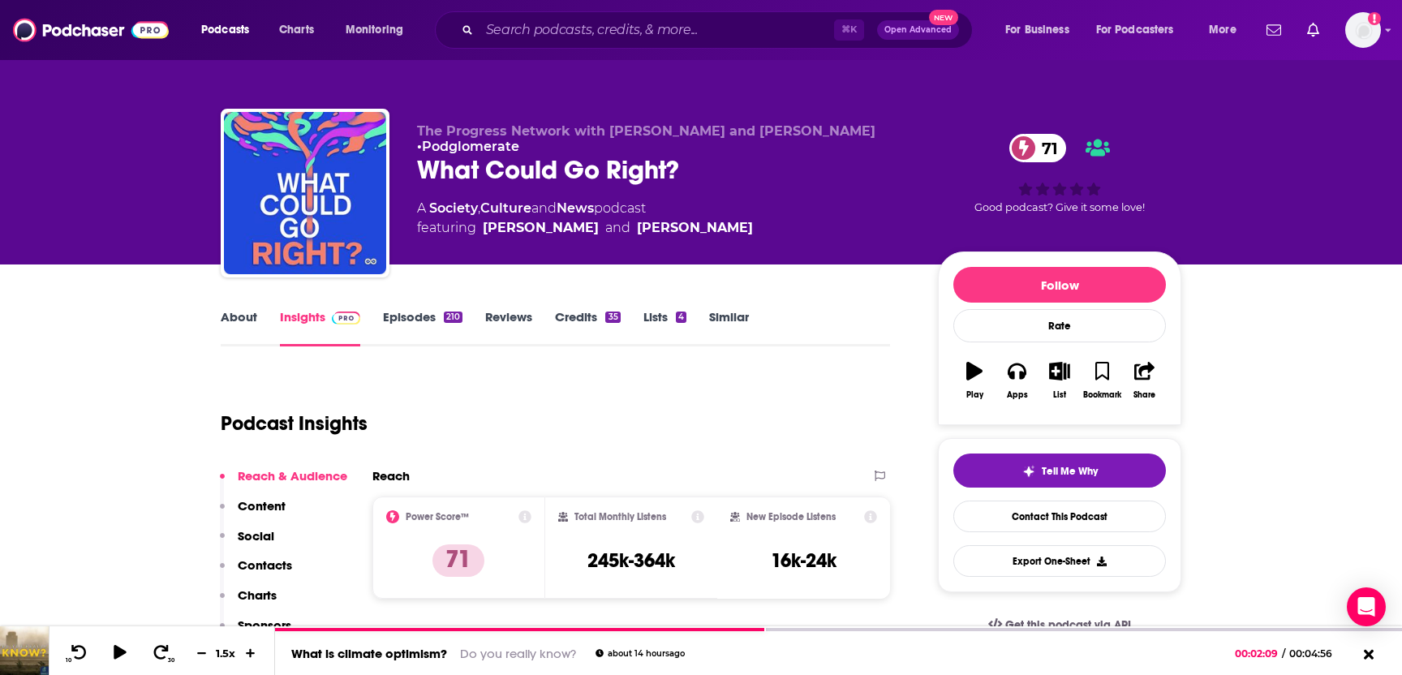
click at [261, 567] on p "Contacts" at bounding box center [265, 565] width 54 height 15
